Goal: Transaction & Acquisition: Subscribe to service/newsletter

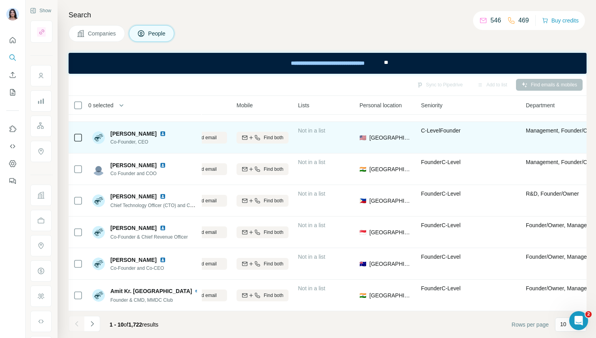
scroll to position [119, 60]
